Goal: Navigation & Orientation: Find specific page/section

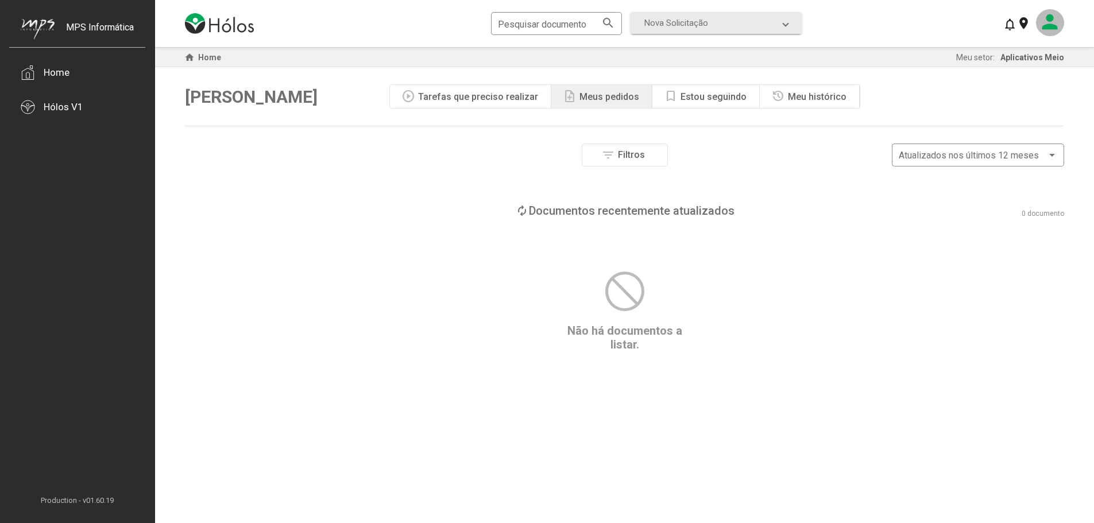
click at [1057, 24] on mat-icon at bounding box center [1050, 22] width 28 height 27
click at [1028, 51] on button "Meu perfil" at bounding box center [1030, 57] width 68 height 28
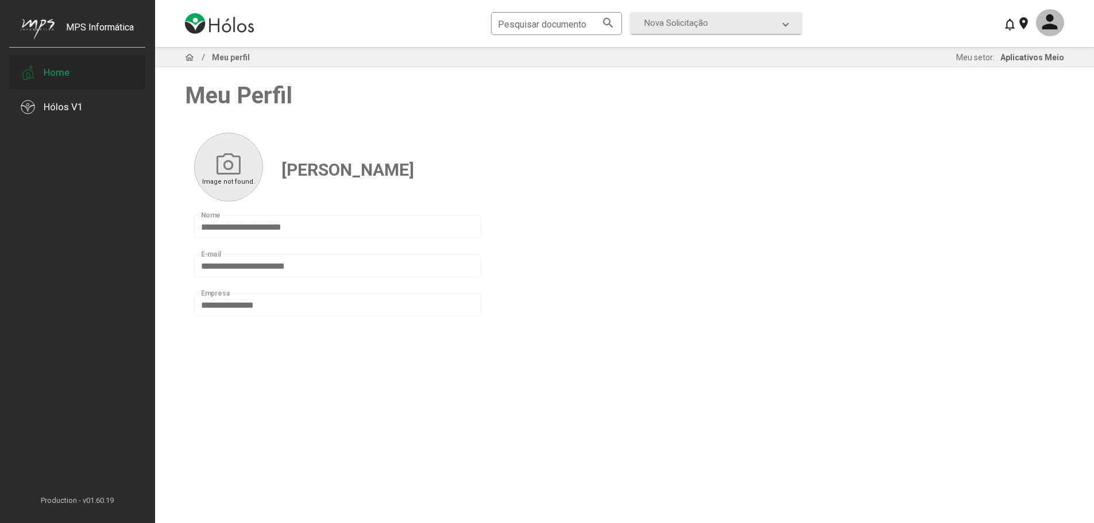
click at [60, 71] on div "Home" at bounding box center [57, 72] width 26 height 11
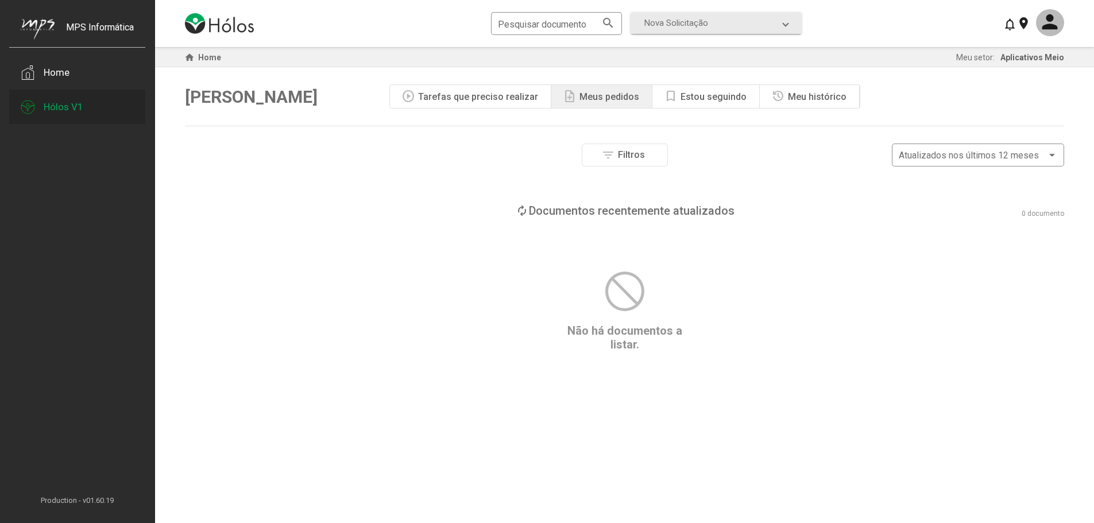
click at [59, 97] on div "Hólos V1" at bounding box center [77, 107] width 136 height 34
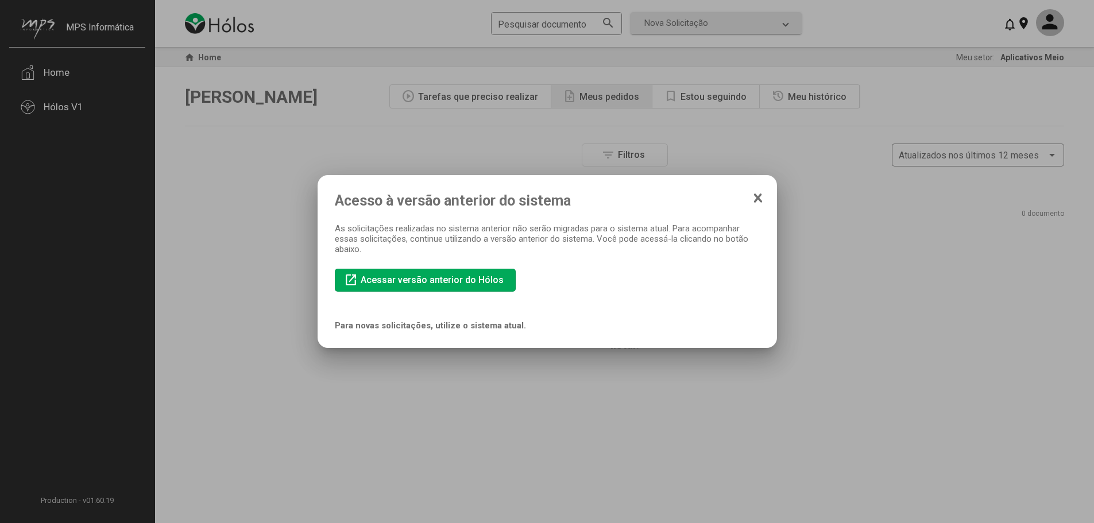
click at [760, 199] on icon at bounding box center [757, 197] width 9 height 11
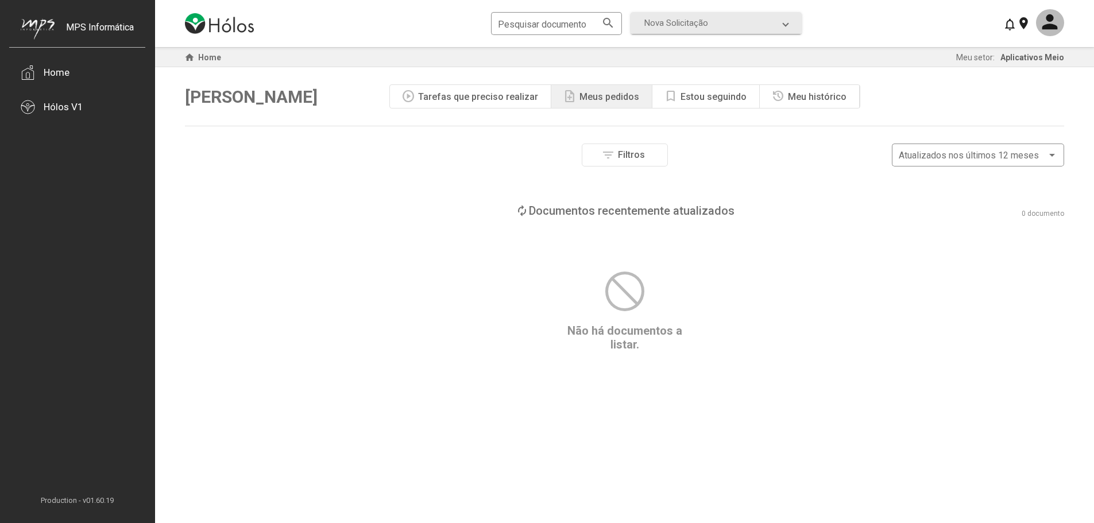
click at [680, 100] on div "Estou seguindo" at bounding box center [713, 96] width 66 height 11
click at [771, 96] on mat-icon "history" at bounding box center [778, 97] width 14 height 14
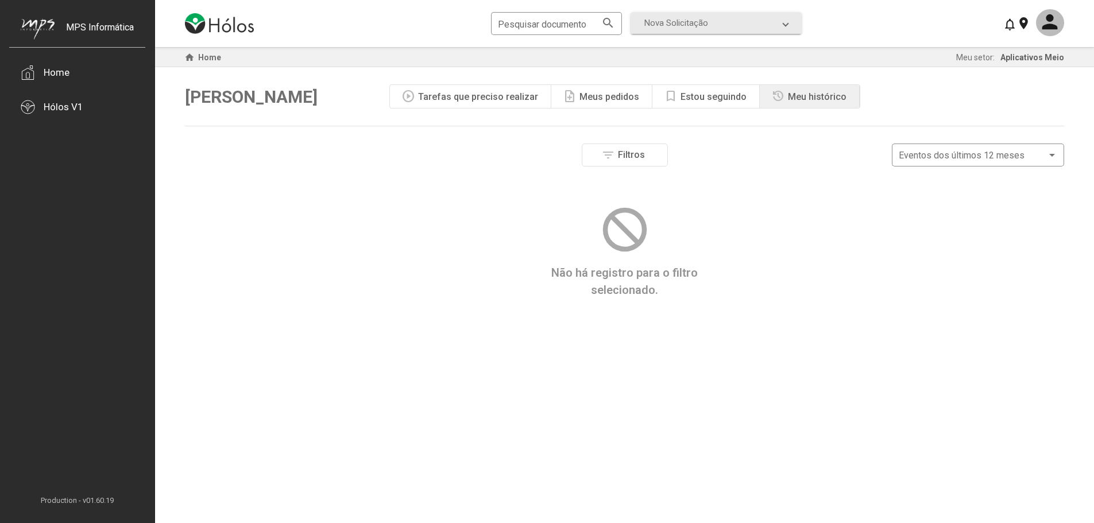
click at [483, 84] on div "play_circle Tarefas que preciso realizar note_add Meus pedidos bookmark Estou s…" at bounding box center [624, 96] width 471 height 24
click at [482, 90] on div "play_circle Tarefas que preciso realizar" at bounding box center [470, 96] width 161 height 23
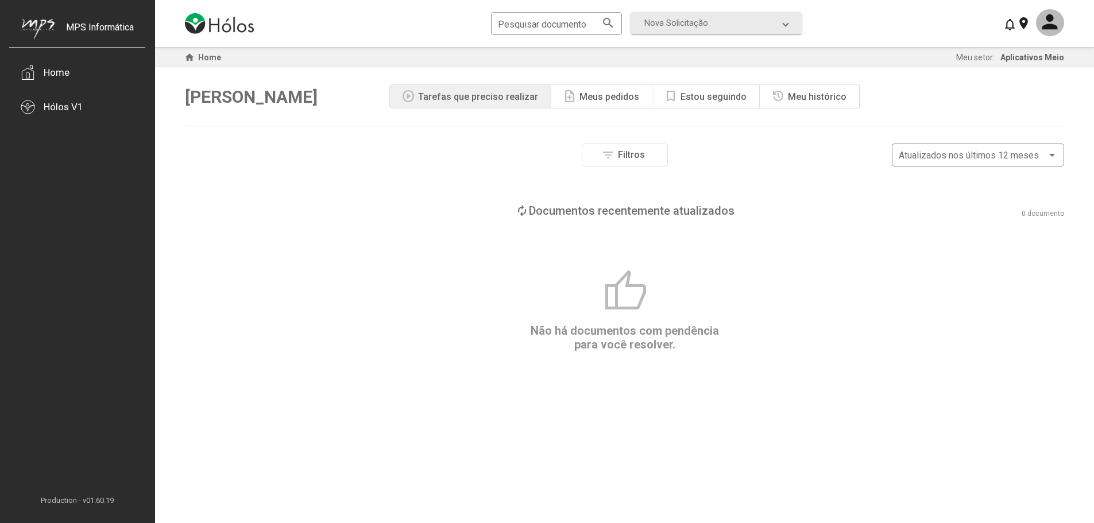
drag, startPoint x: 1025, startPoint y: 26, endPoint x: 1033, endPoint y: 27, distance: 8.1
click at [1028, 26] on div "location_on" at bounding box center [1032, 23] width 61 height 29
click at [1051, 28] on mat-icon at bounding box center [1050, 22] width 28 height 27
click at [1039, 83] on button "Meus setores" at bounding box center [1030, 85] width 68 height 28
